Goal: Information Seeking & Learning: Learn about a topic

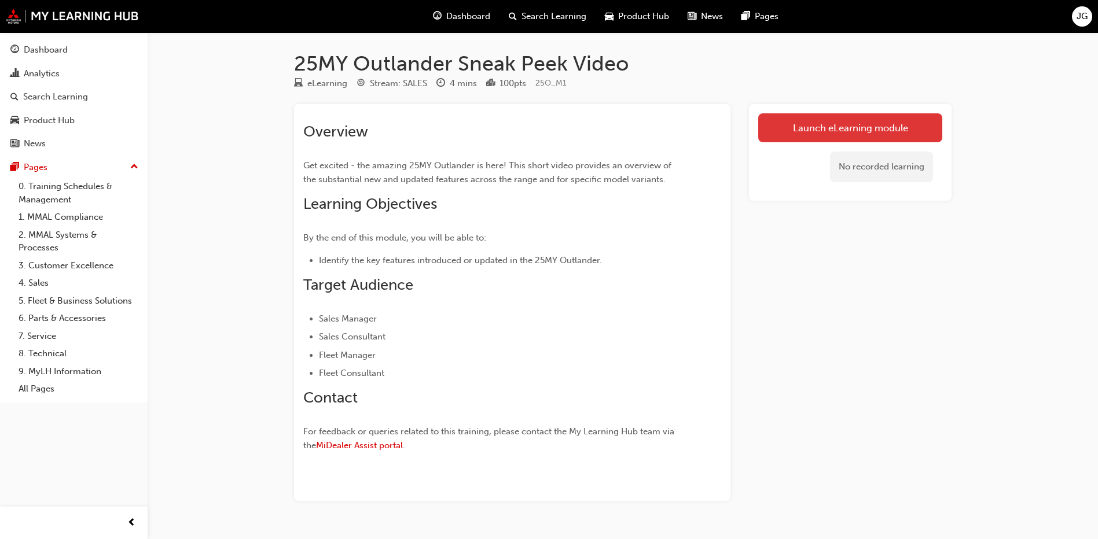
click at [807, 124] on link "Launch eLearning module" at bounding box center [850, 127] width 184 height 29
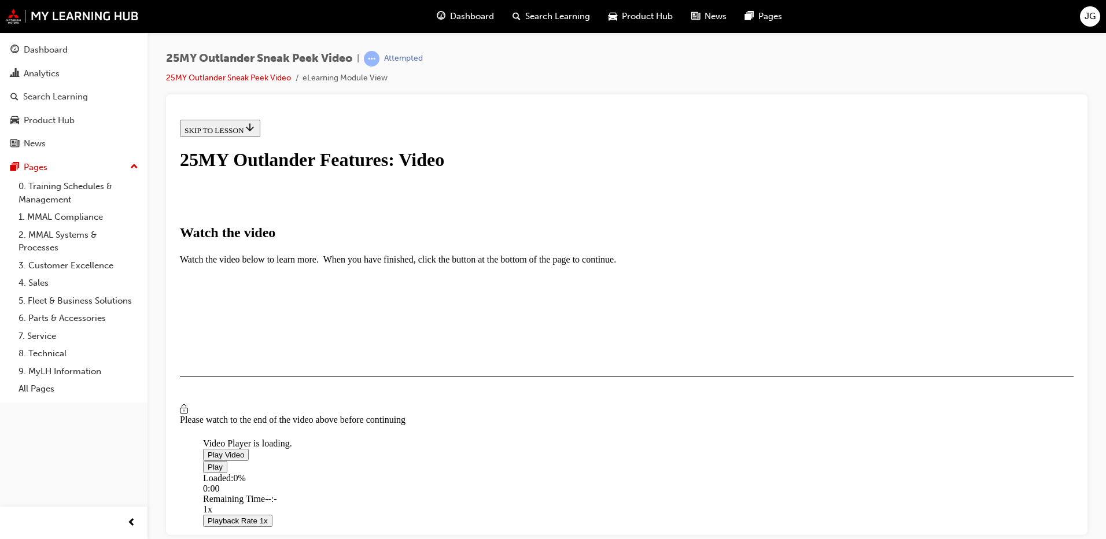
scroll to position [174, 0]
click at [208, 450] on span "Video player" at bounding box center [208, 454] width 0 height 9
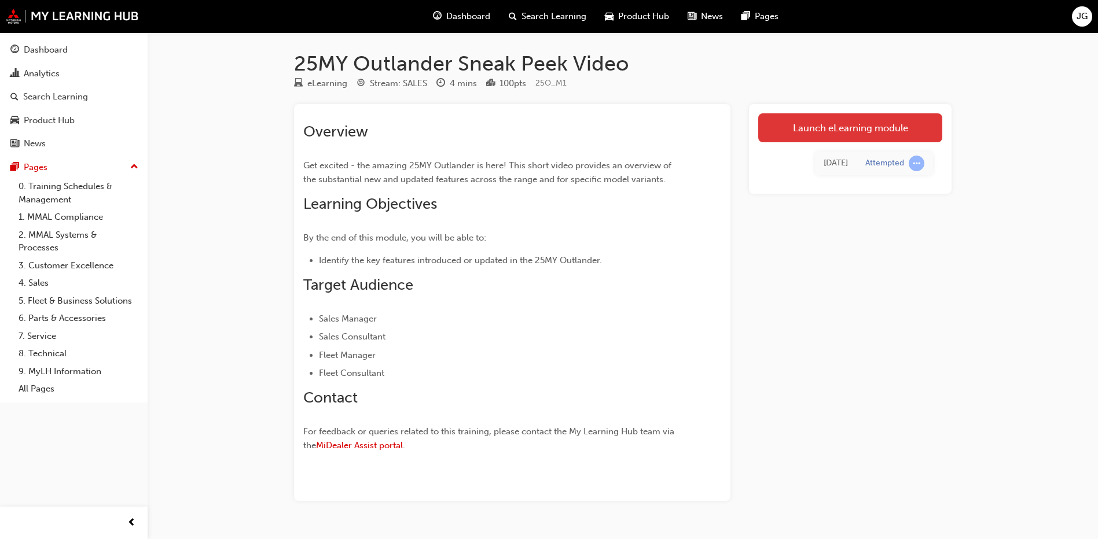
click at [851, 115] on link "Launch eLearning module" at bounding box center [850, 127] width 184 height 29
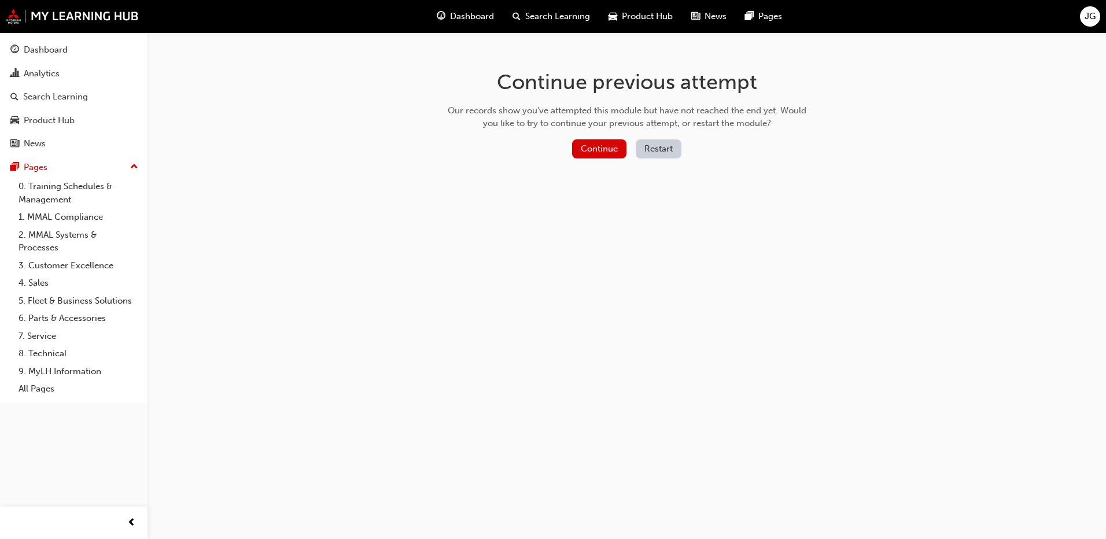
click at [599, 132] on div "Continue previous attempt Our records show you've attempted this module but hav…" at bounding box center [627, 116] width 376 height 168
click at [590, 148] on button "Continue" at bounding box center [599, 148] width 54 height 19
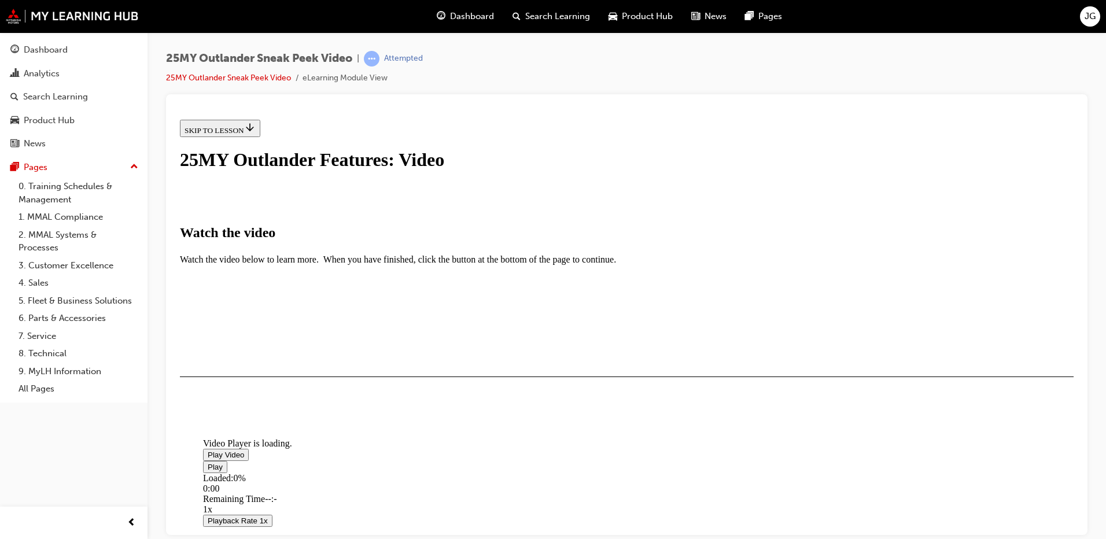
click at [203, 436] on img "Video player" at bounding box center [203, 436] width 0 height 0
click at [208, 459] on span "Video player" at bounding box center [208, 454] width 0 height 9
click at [293, 415] on div "I HAVE WATCHED THIS VIDEO" at bounding box center [239, 410] width 108 height 9
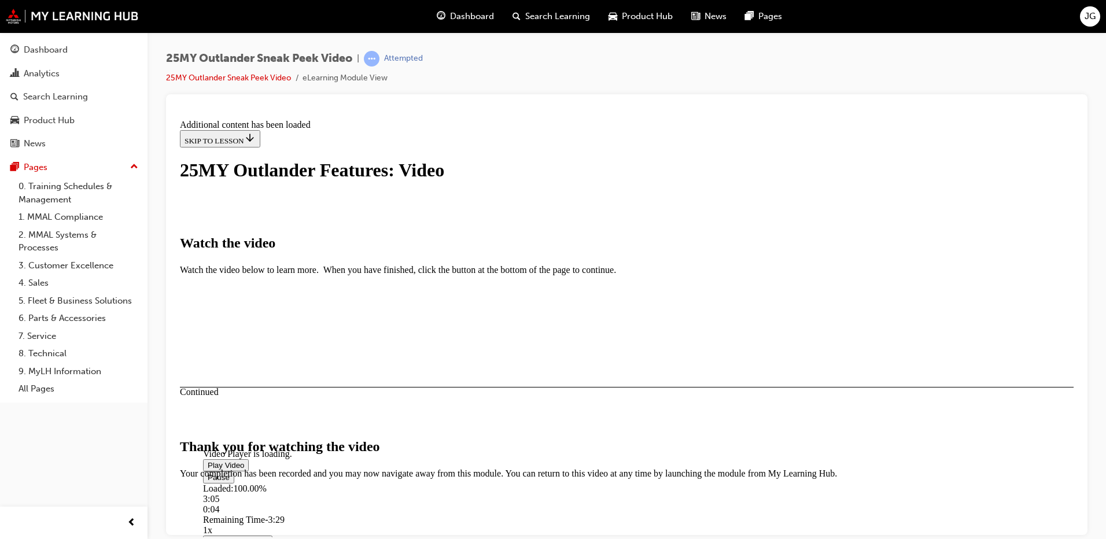
scroll to position [355, 0]
click at [251, 539] on button "CLOSE MODULE" at bounding box center [215, 549] width 71 height 12
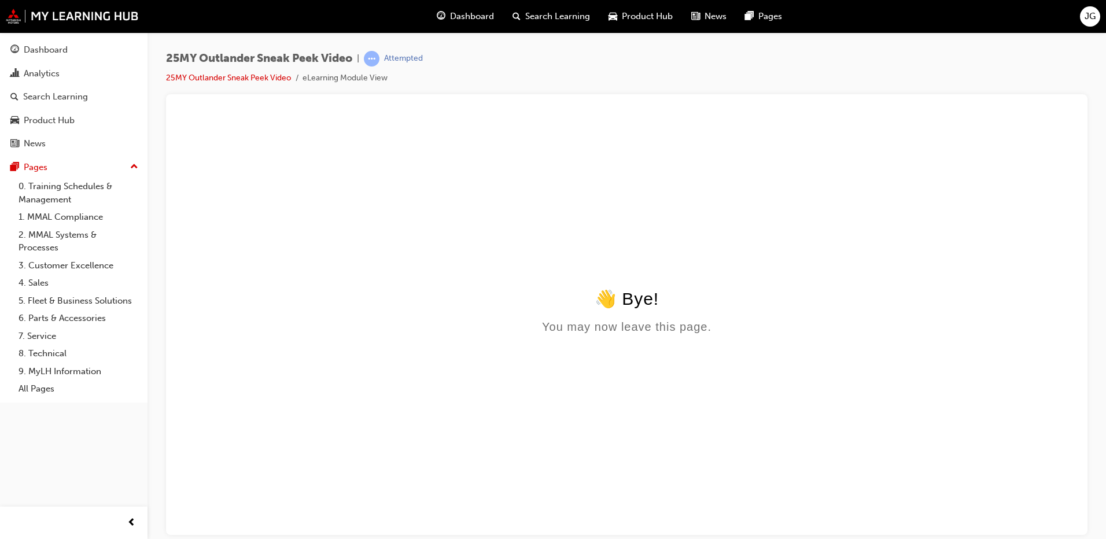
scroll to position [0, 0]
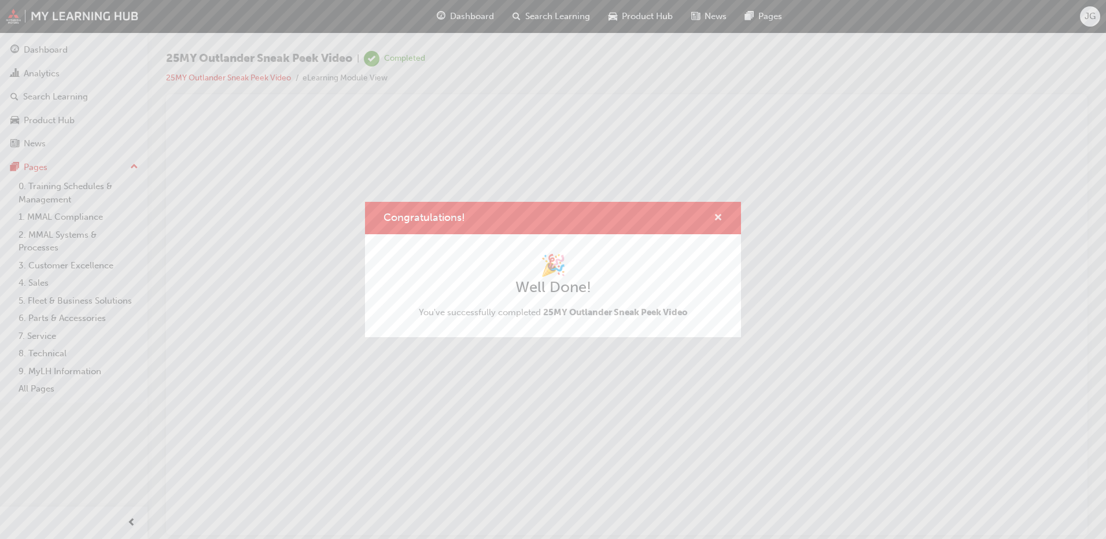
click at [720, 218] on span "cross-icon" at bounding box center [718, 218] width 9 height 10
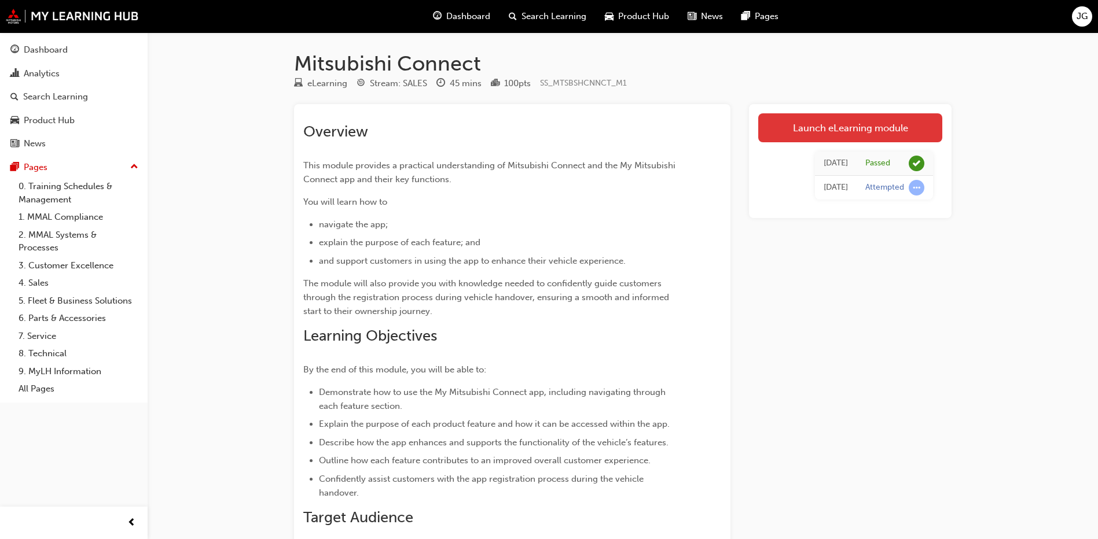
click at [860, 130] on link "Launch eLearning module" at bounding box center [850, 127] width 184 height 29
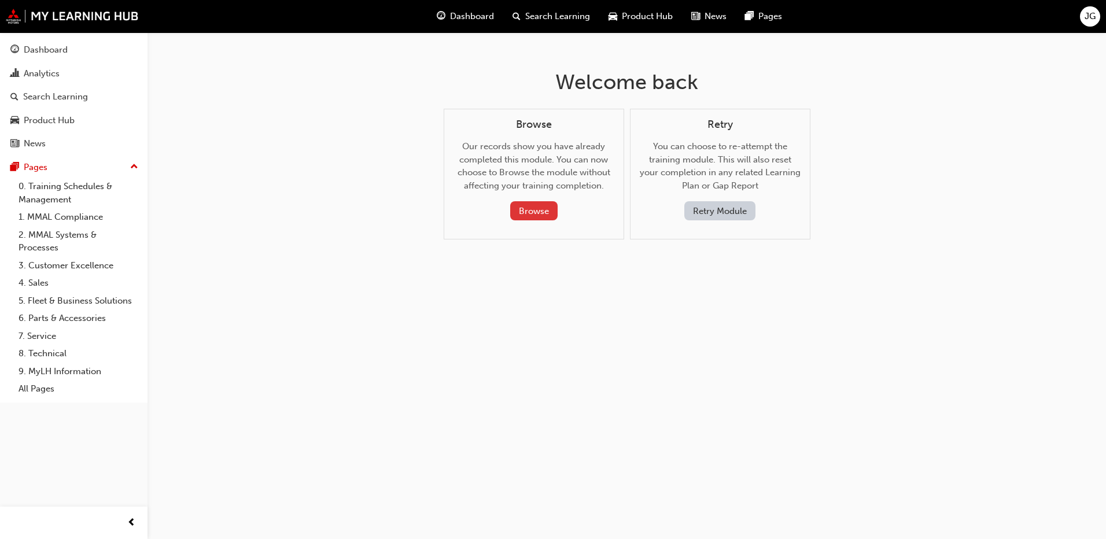
click at [536, 212] on button "Browse" at bounding box center [533, 210] width 47 height 19
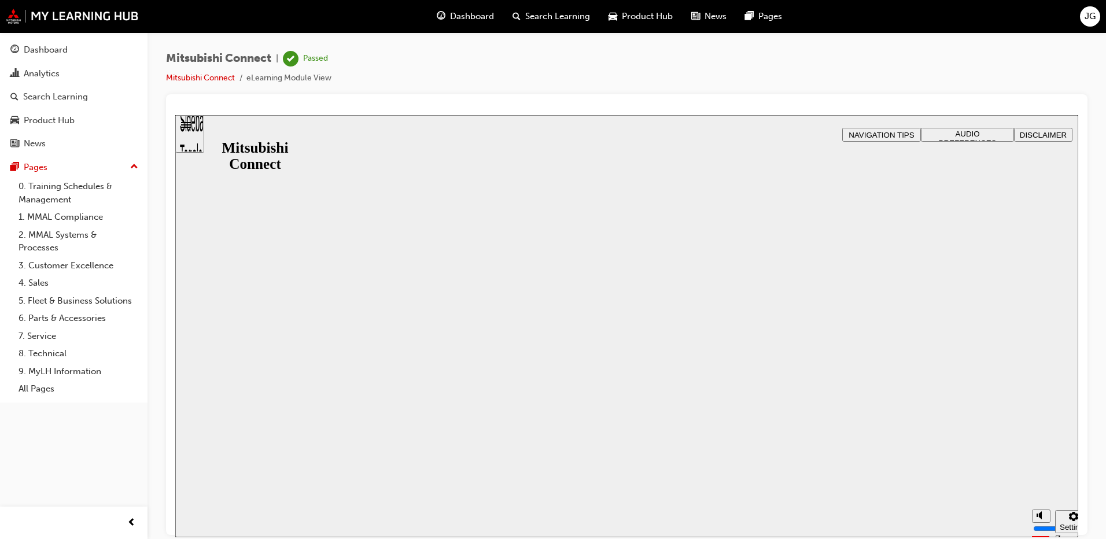
drag, startPoint x: 623, startPoint y: 345, endPoint x: 586, endPoint y: 336, distance: 38.7
